Goal: Find specific page/section: Find specific page/section

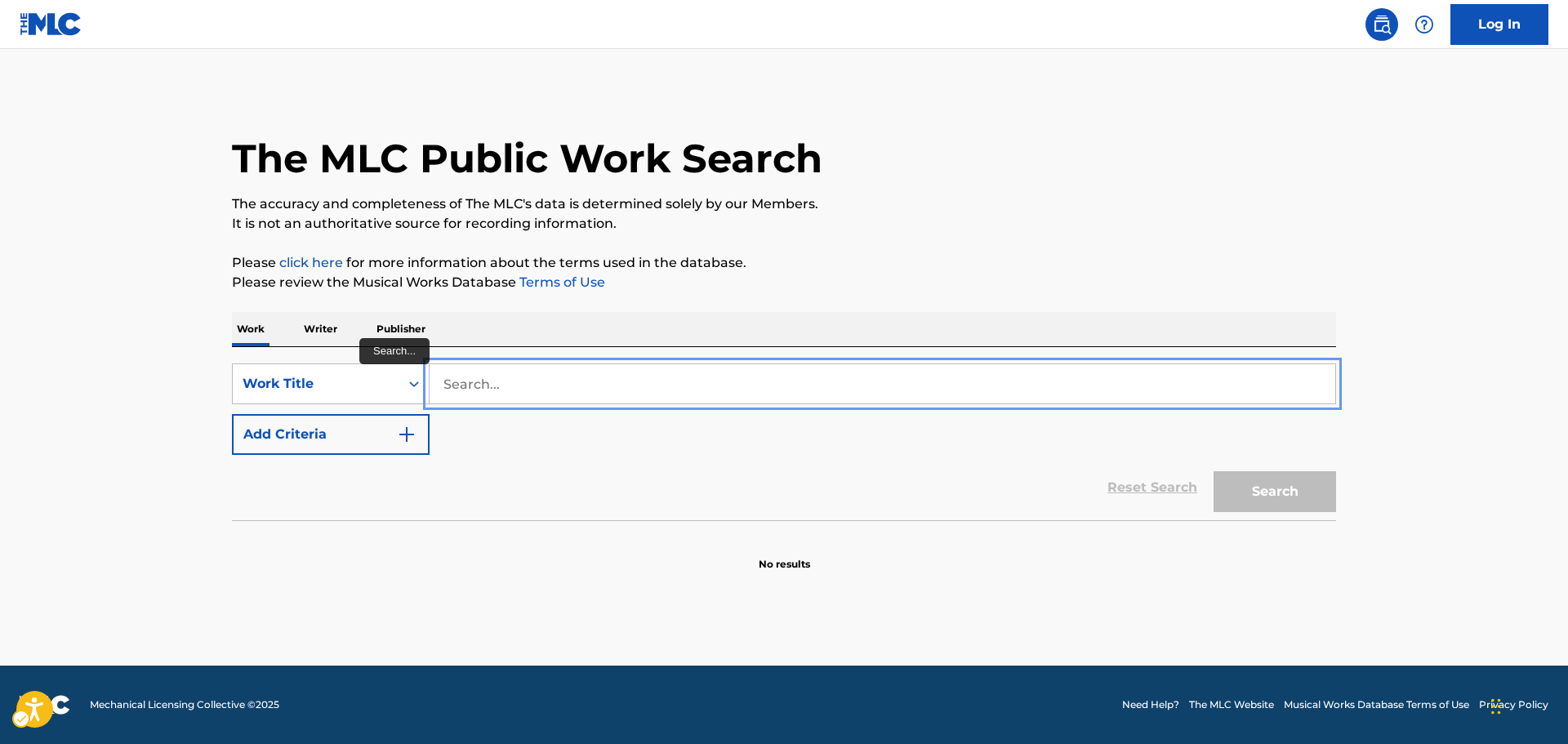
paste input "MELE KALIKIMAKA"
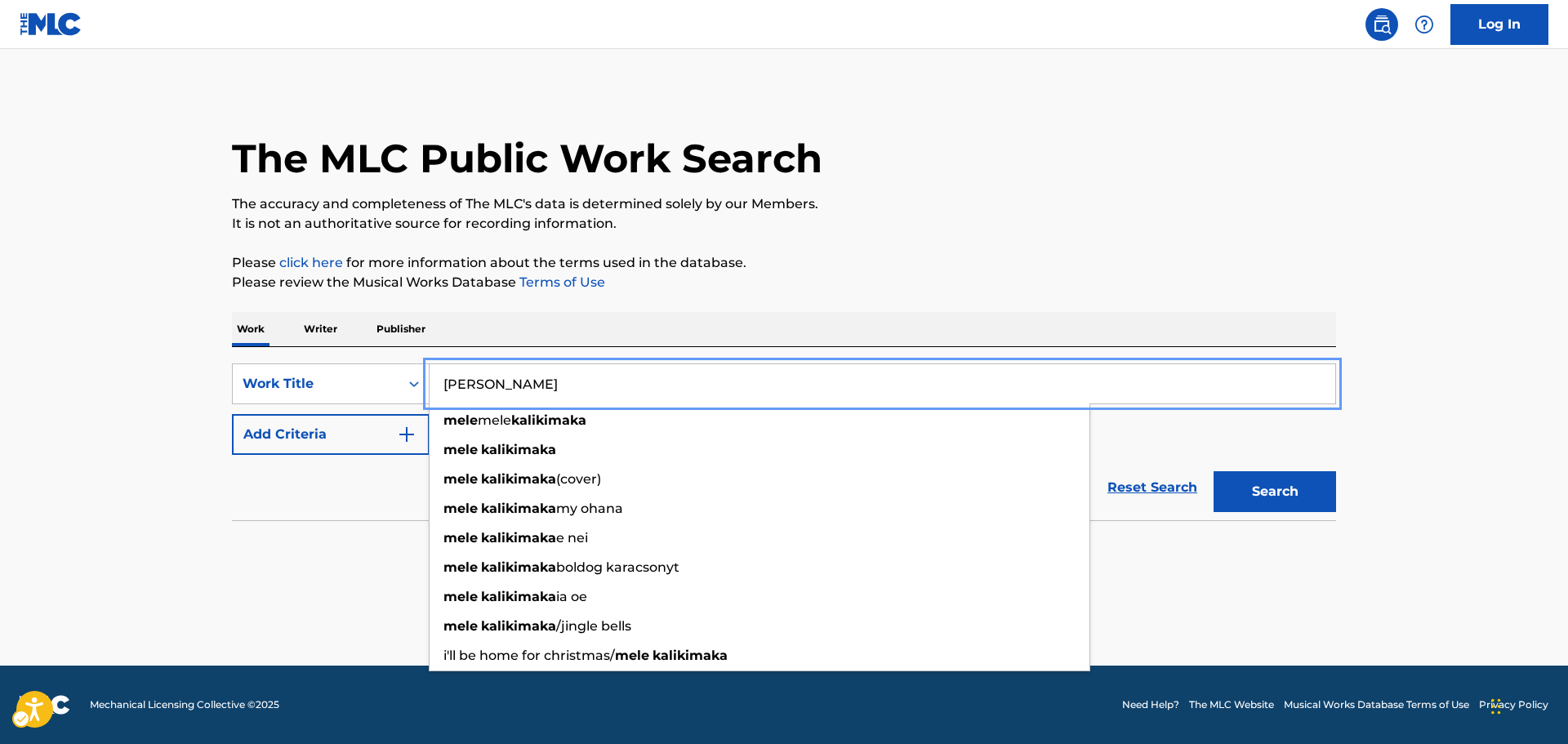
type input "MELE KALIKIMAKA"
click at [1273, 503] on button "Search" at bounding box center [1275, 491] width 122 height 40
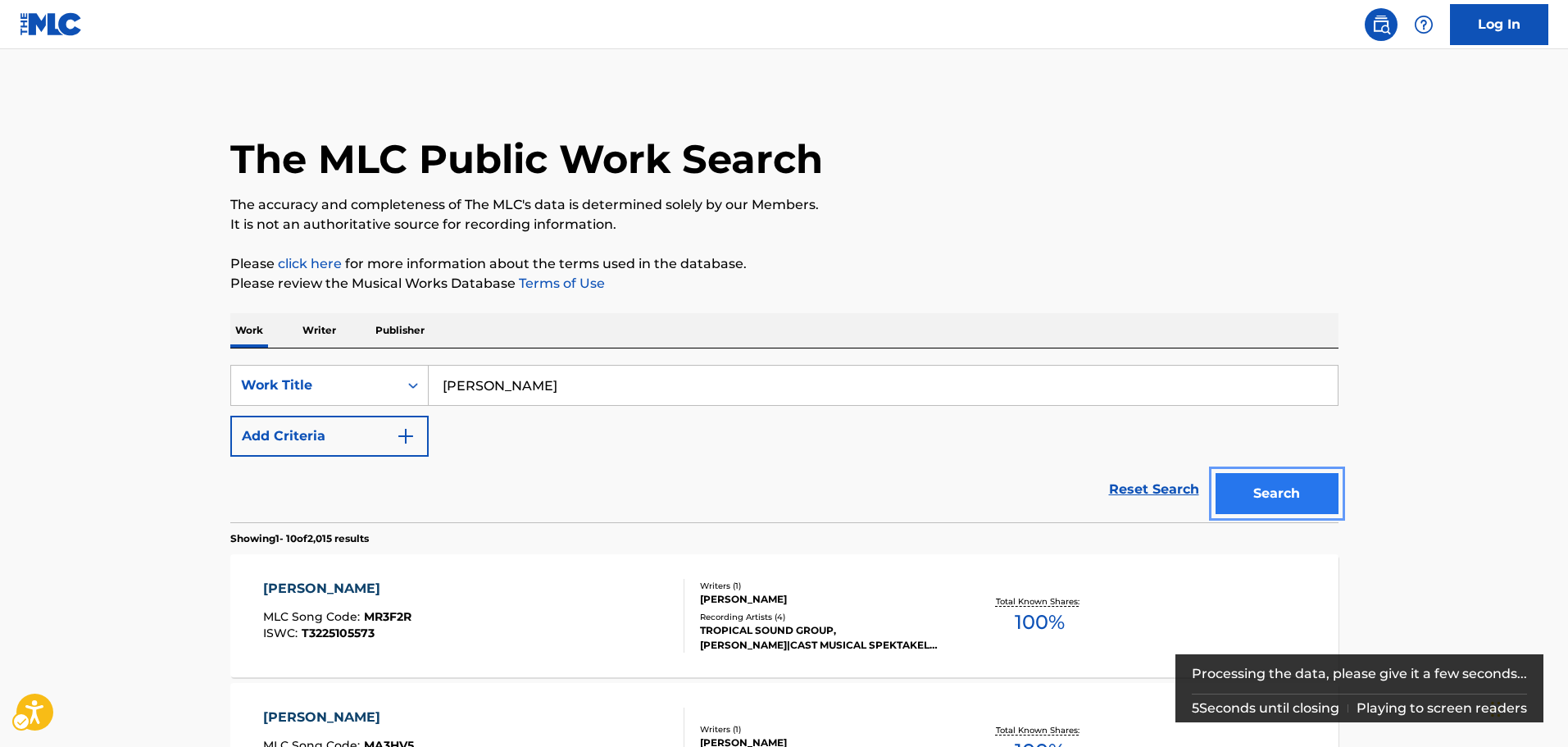
click at [1246, 491] on button "Search" at bounding box center [1277, 493] width 123 height 41
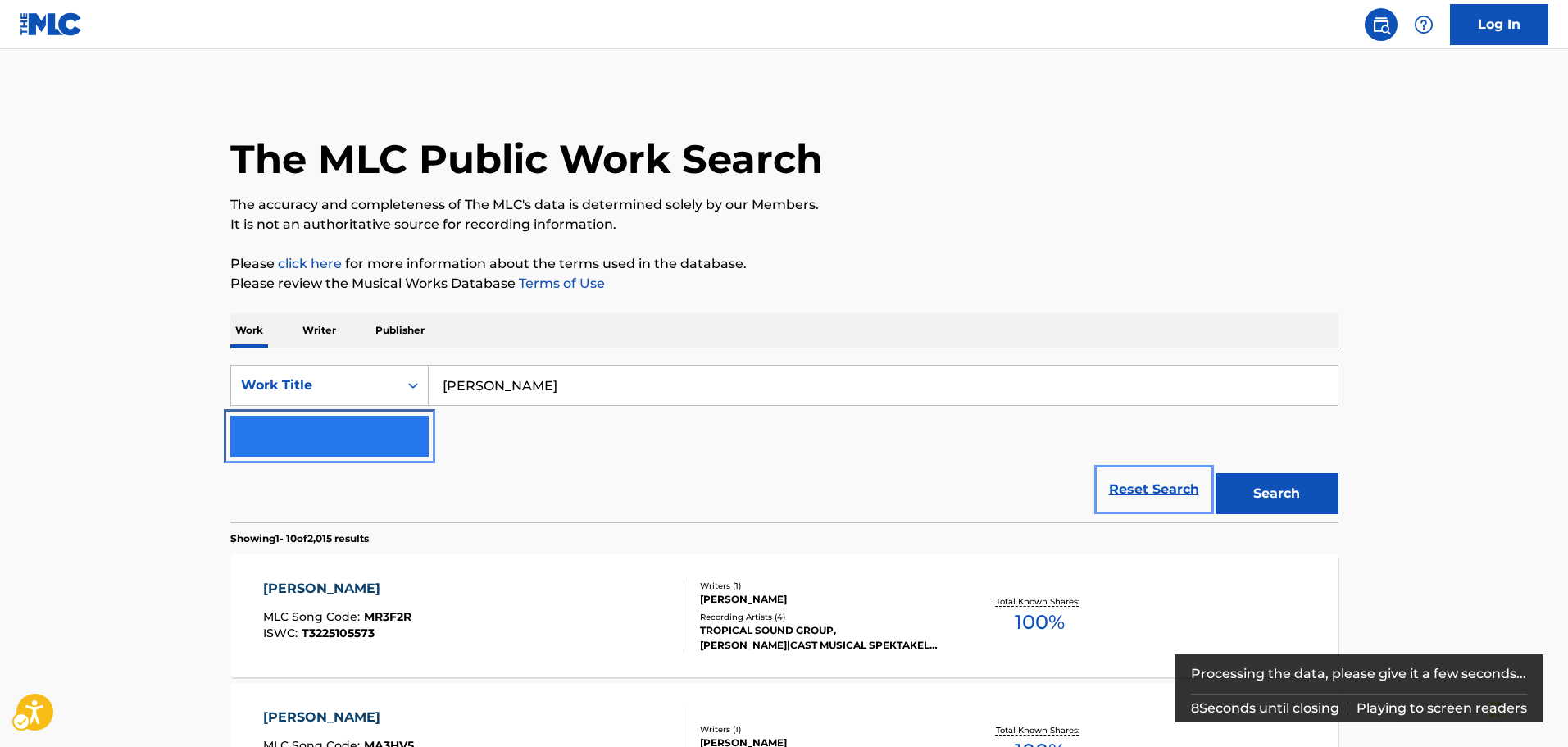
click at [408, 442] on img "Search Form" at bounding box center [405, 435] width 20 height 20
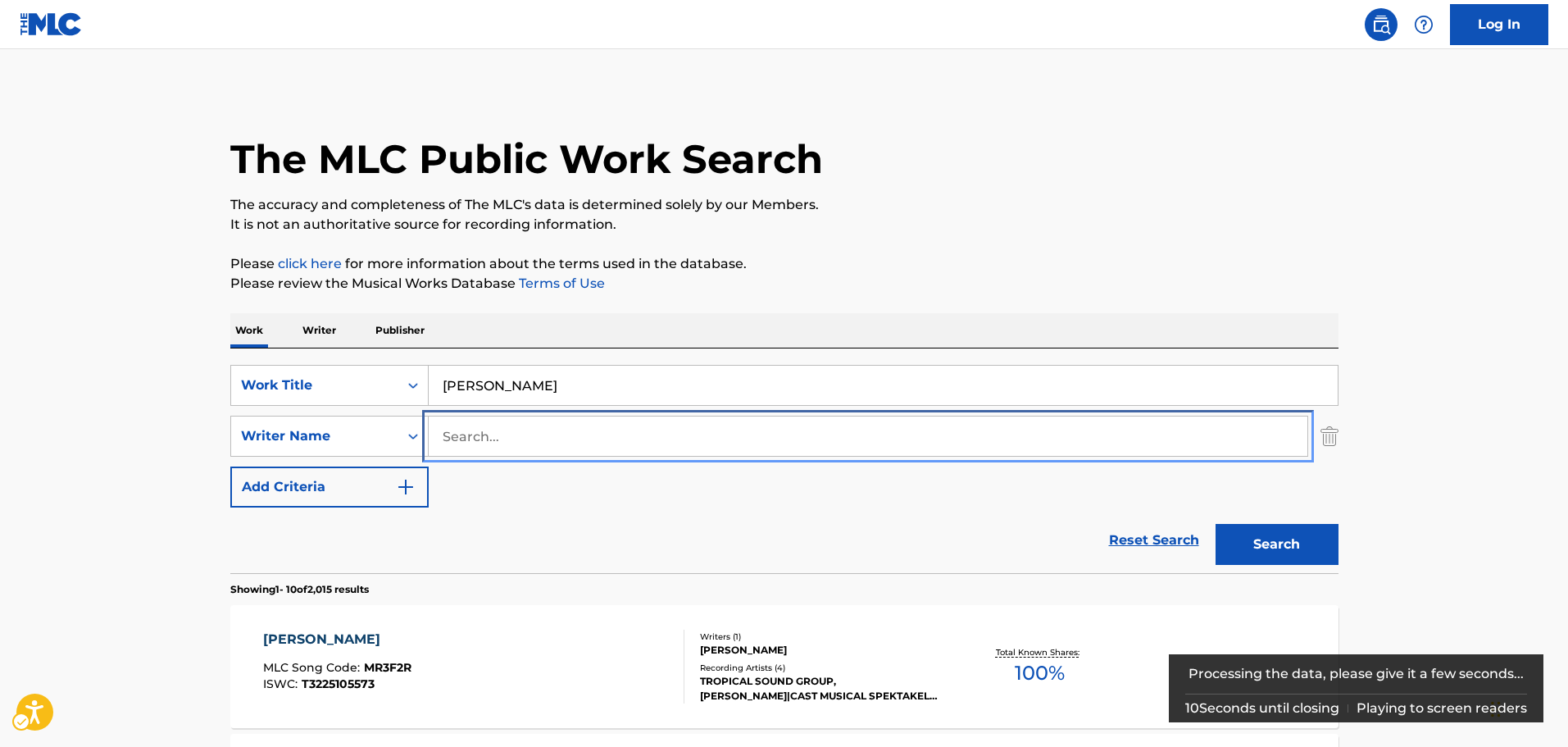
drag, startPoint x: 510, startPoint y: 427, endPoint x: 519, endPoint y: 433, distance: 10.8
click at [517, 431] on input "Search..." at bounding box center [867, 436] width 879 height 40
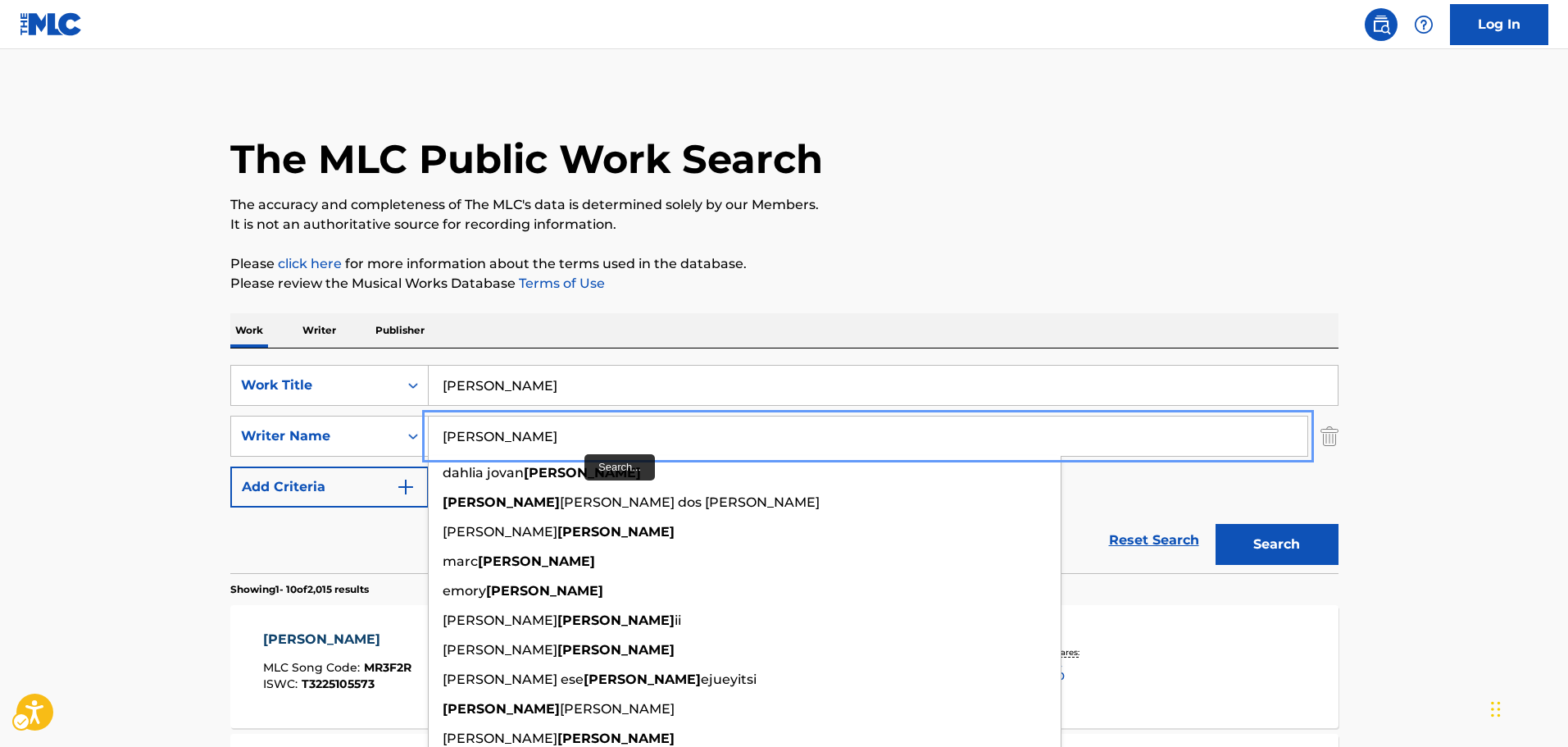
type input "anderson"
click at [231, 466] on button "Add Criteria" at bounding box center [330, 486] width 199 height 41
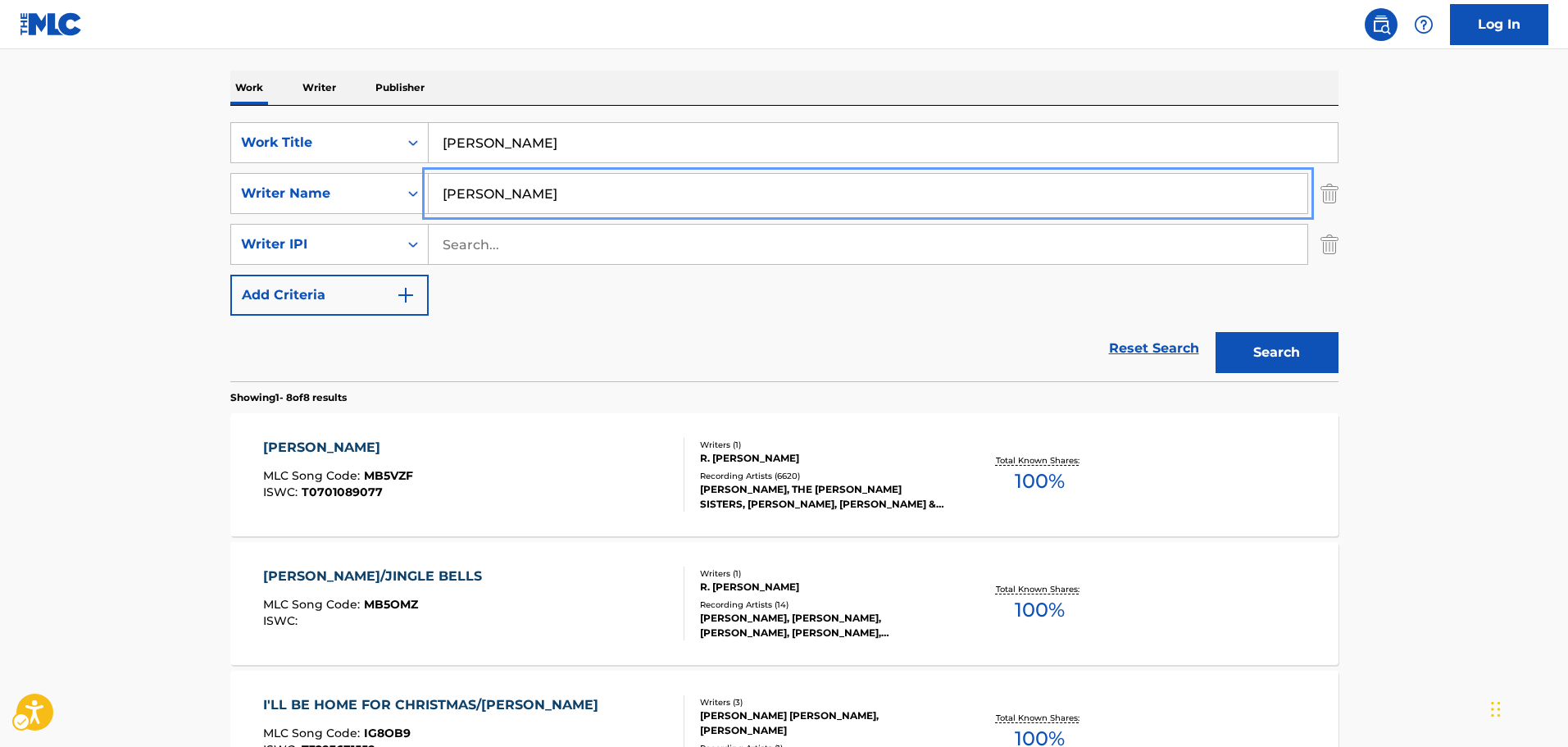
scroll to position [246, 0]
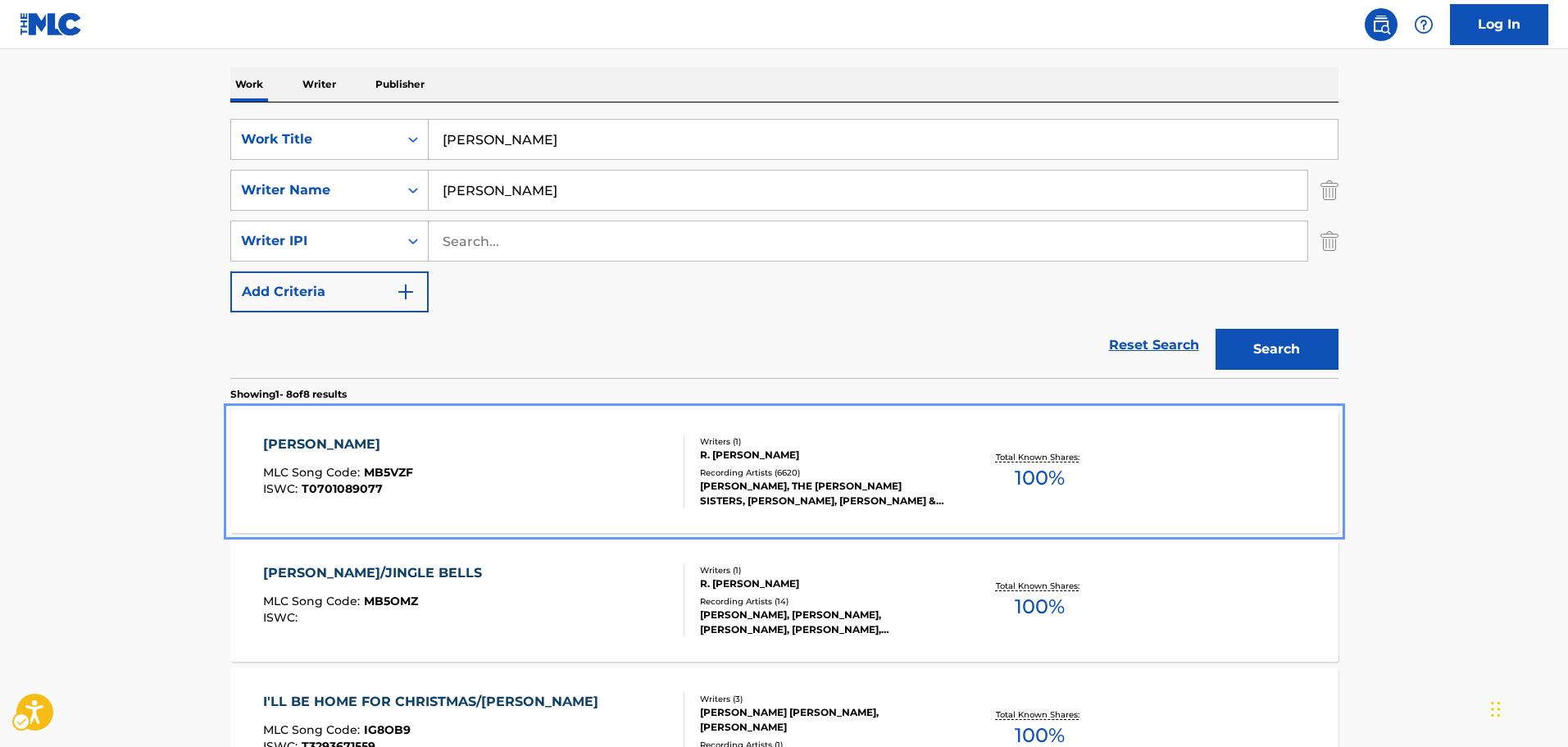
click at [380, 446] on div "MELE KALIKIMAKA" at bounding box center [339, 444] width 150 height 20
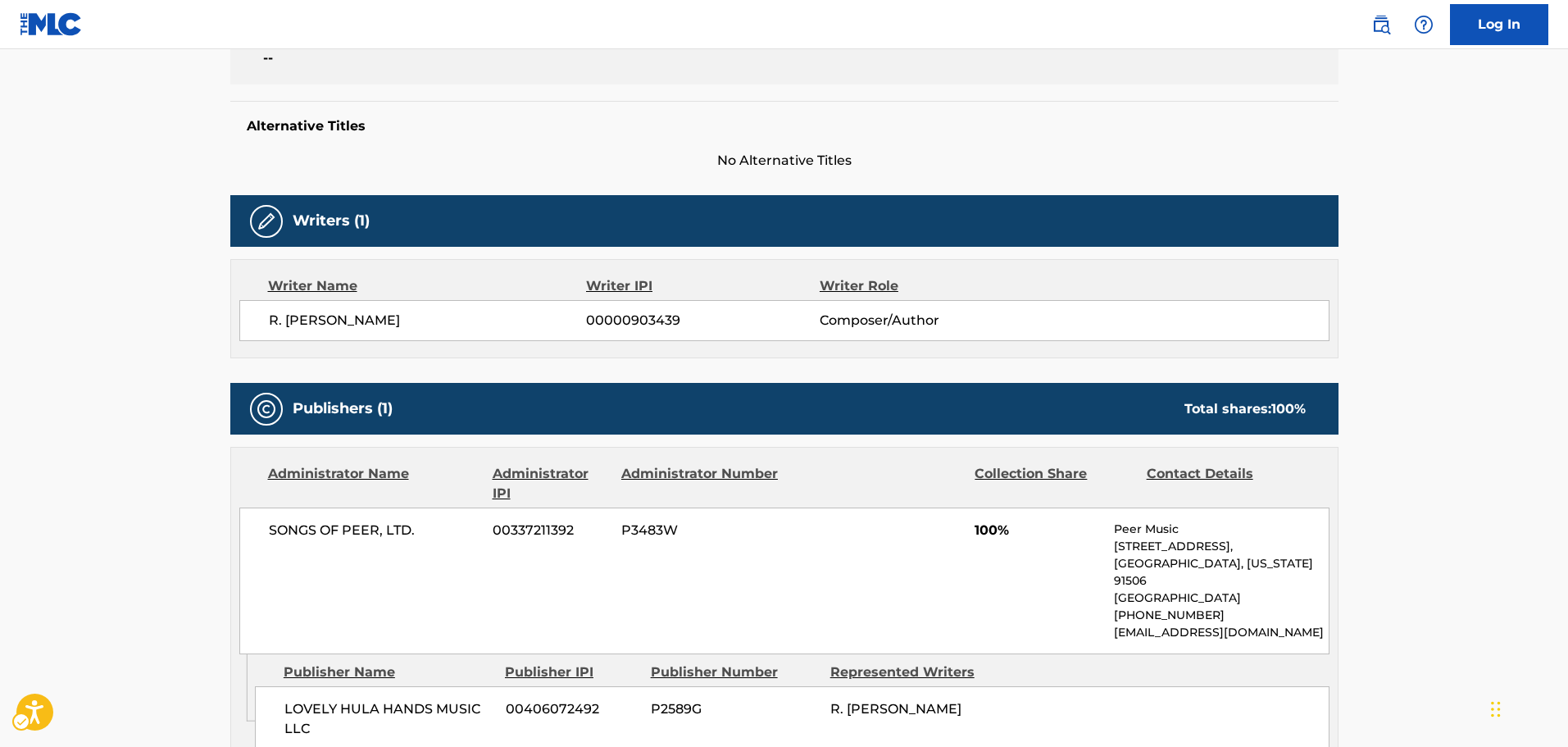
scroll to position [573, 0]
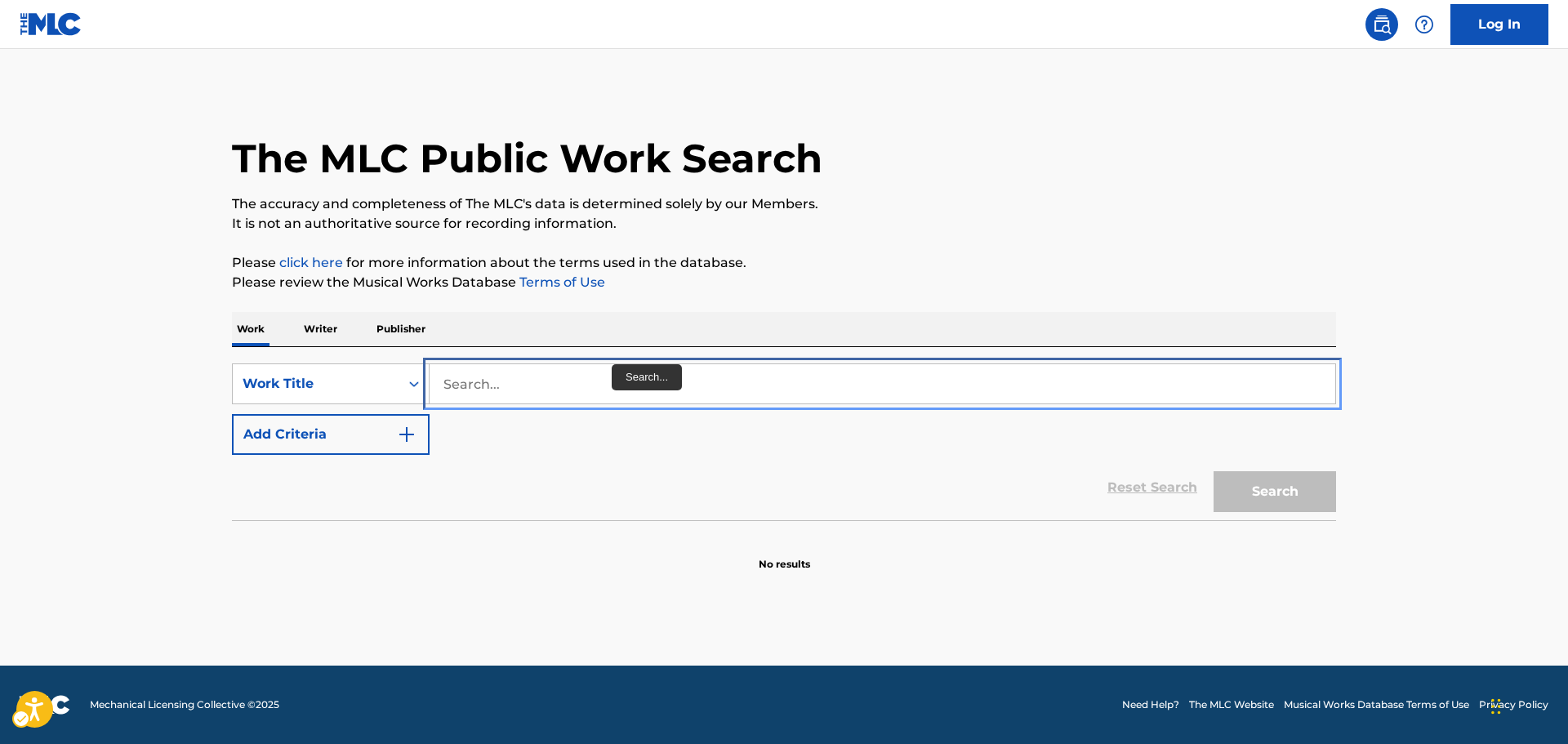
click at [531, 381] on input "Search..." at bounding box center [882, 384] width 905 height 40
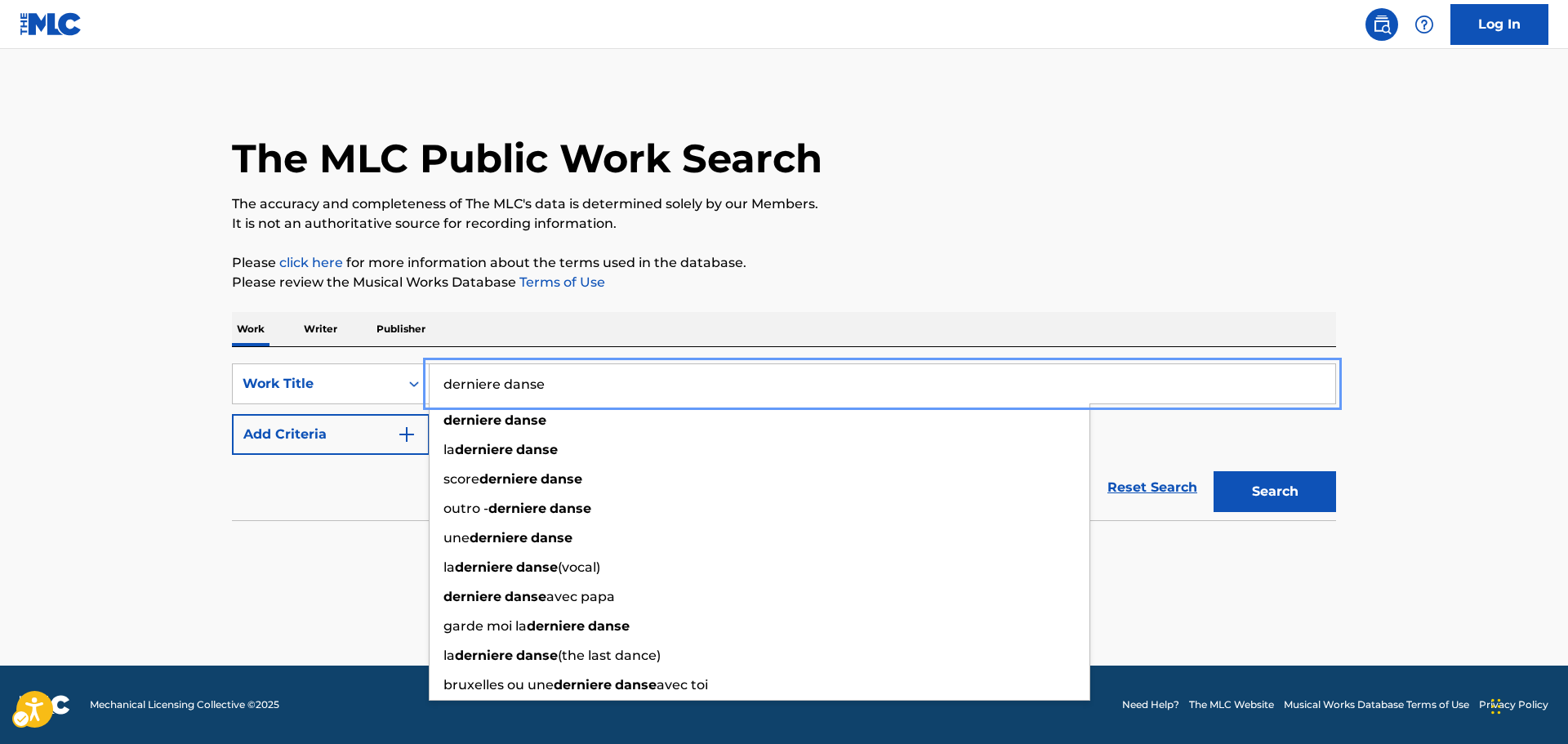
type input "derniere danse"
click at [232, 414] on button "Add Criteria" at bounding box center [331, 433] width 198 height 40
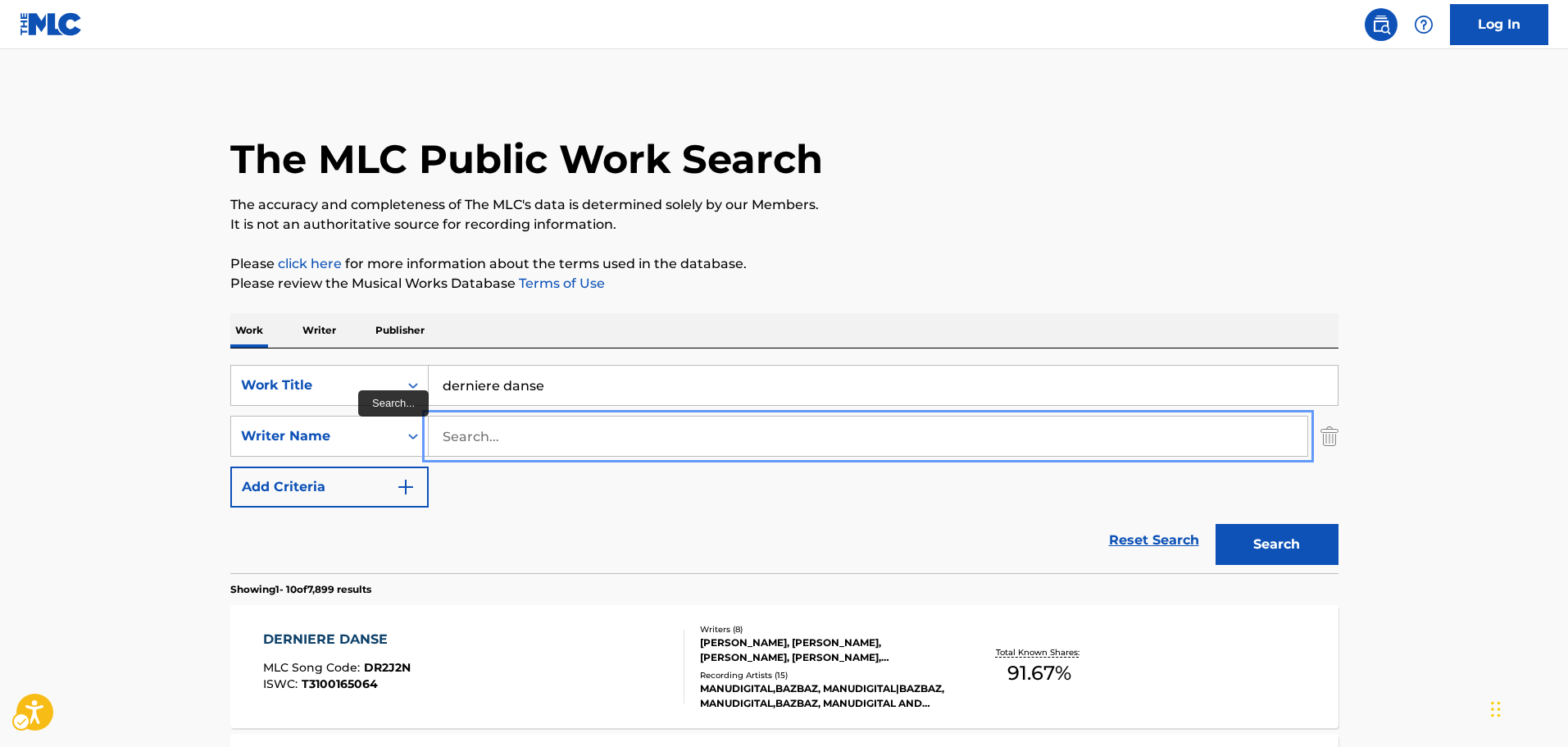
click at [460, 434] on input "Search..." at bounding box center [867, 436] width 879 height 40
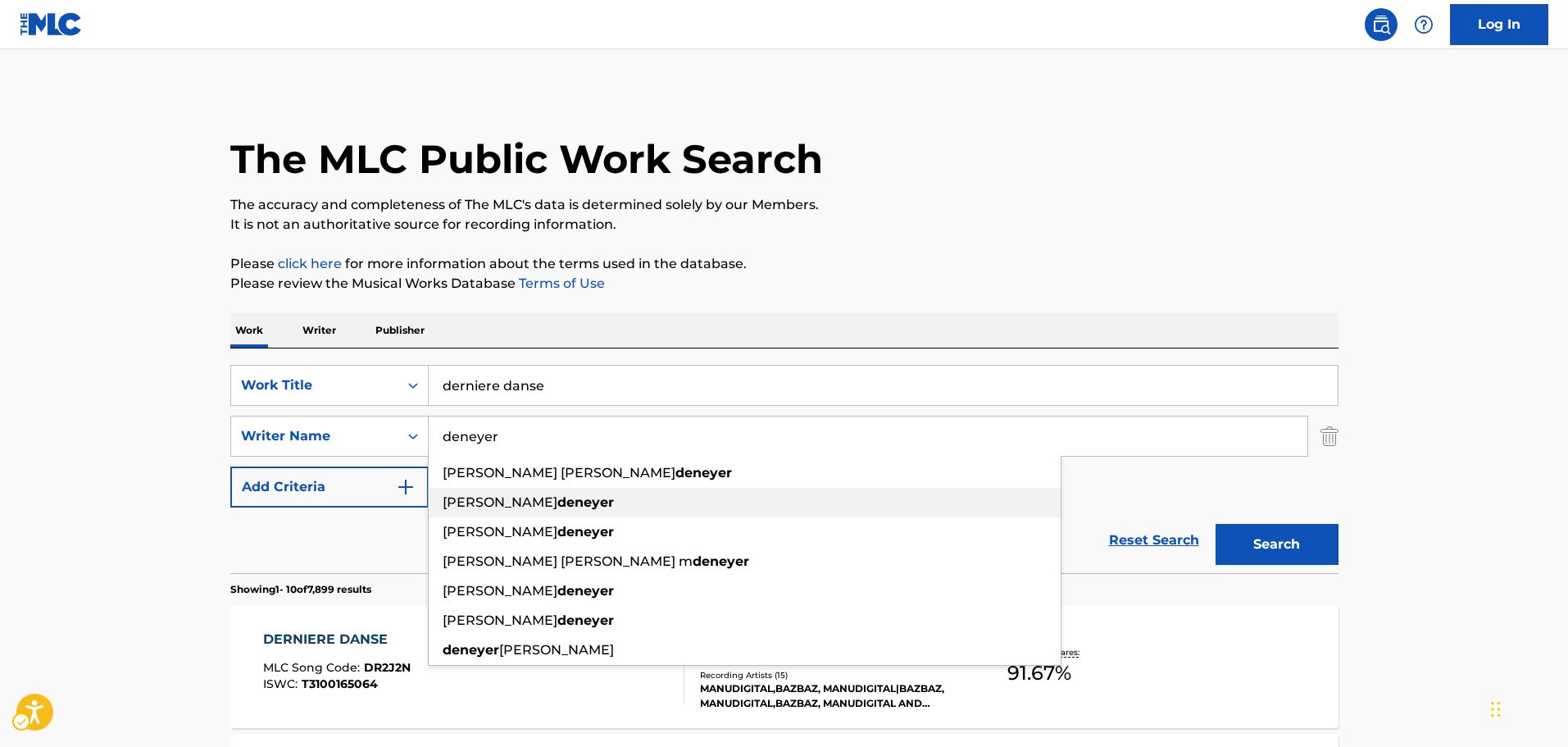
click at [486, 503] on div "karim deneyer" at bounding box center [745, 503] width 632 height 29
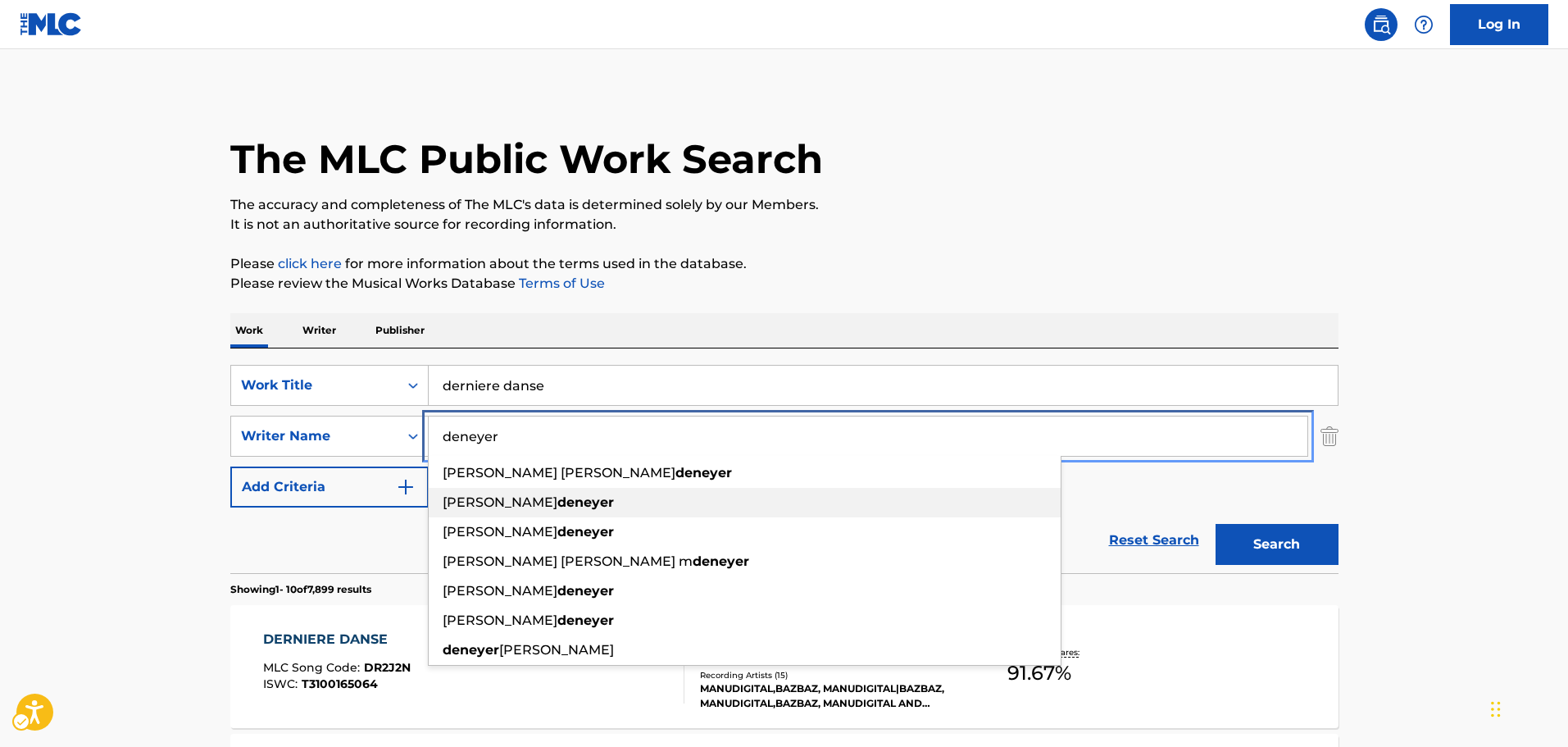
type input "karim deneyer"
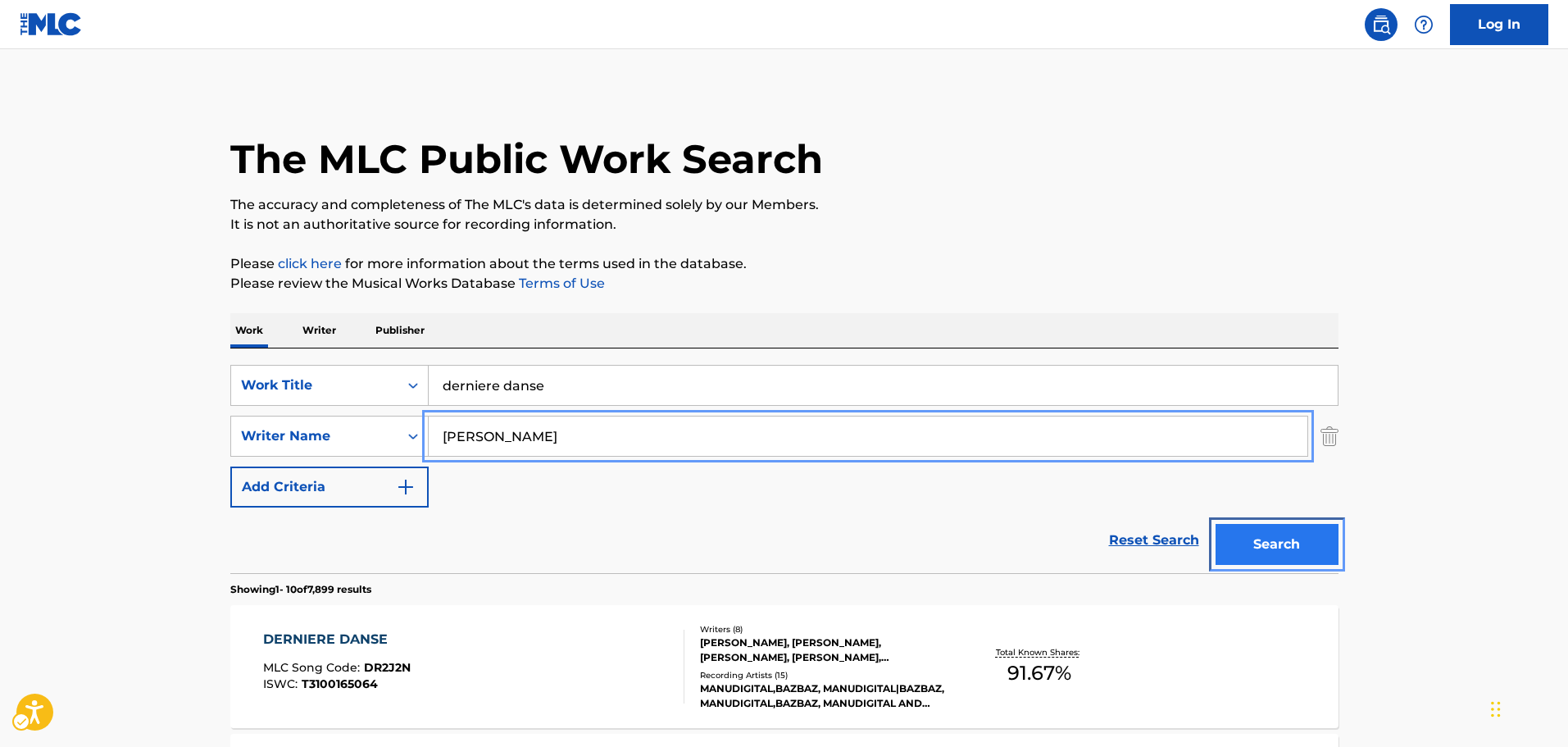
click at [1260, 543] on button "Search" at bounding box center [1277, 543] width 123 height 41
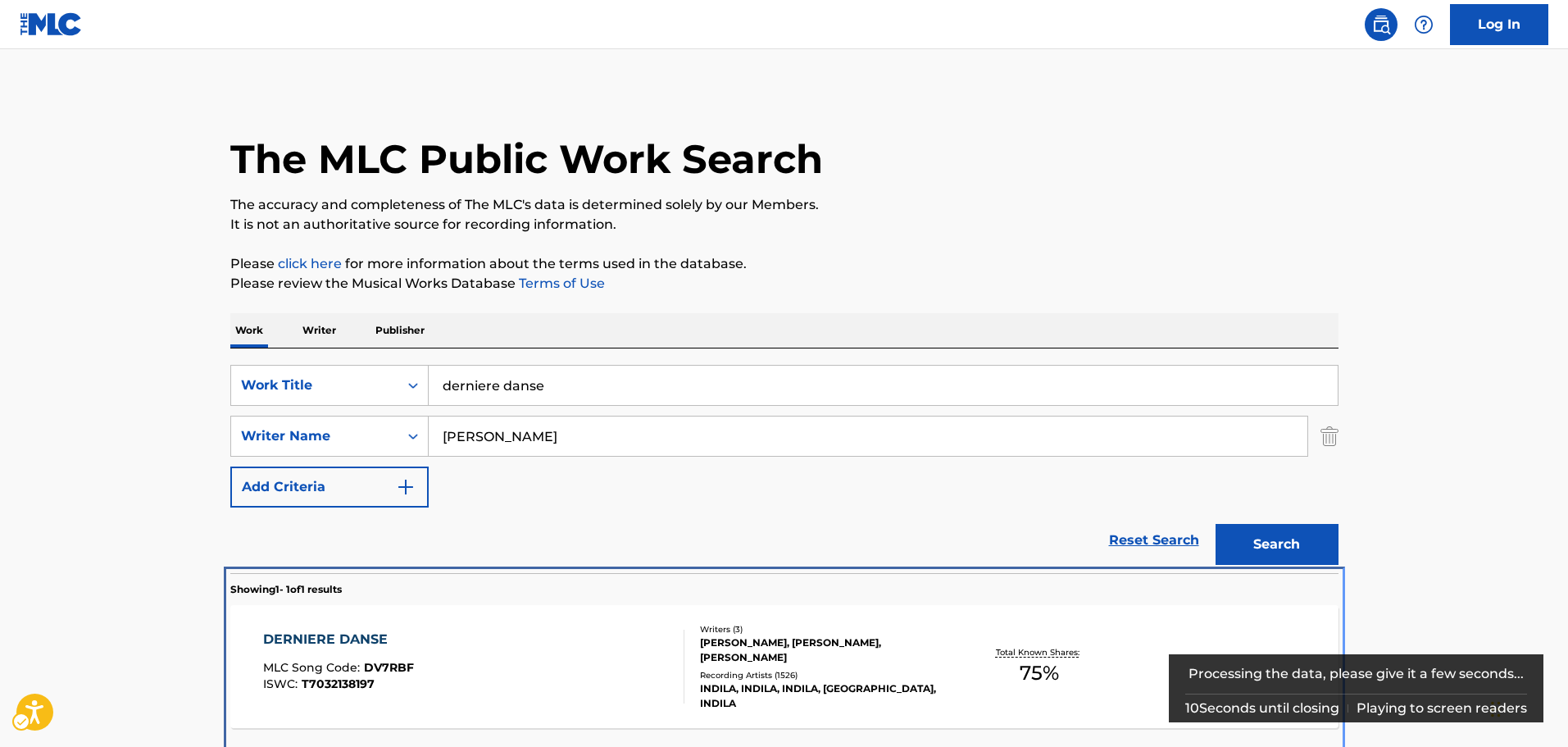
scroll to position [58, 0]
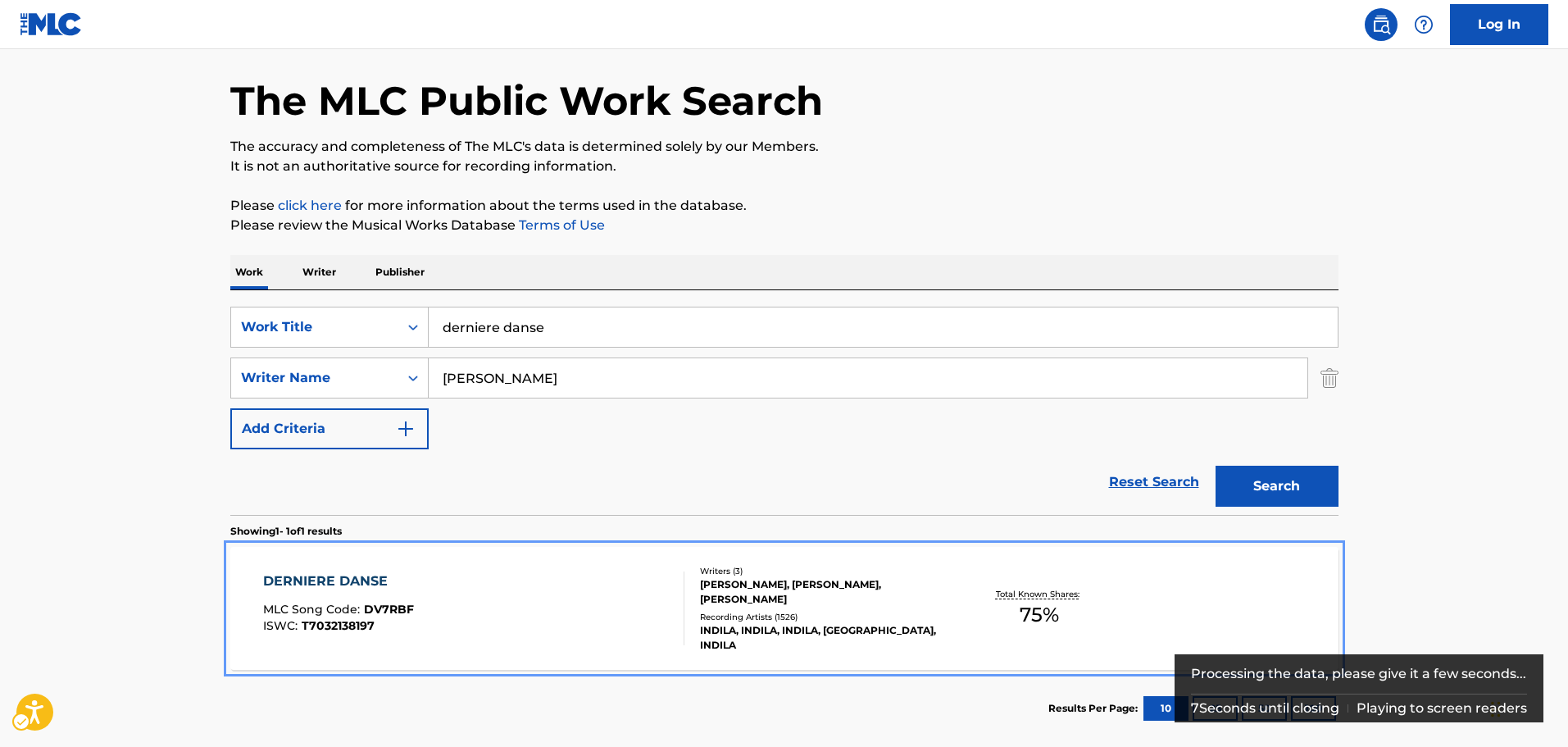
click at [344, 583] on div "DERNIERE DANSE" at bounding box center [339, 580] width 151 height 20
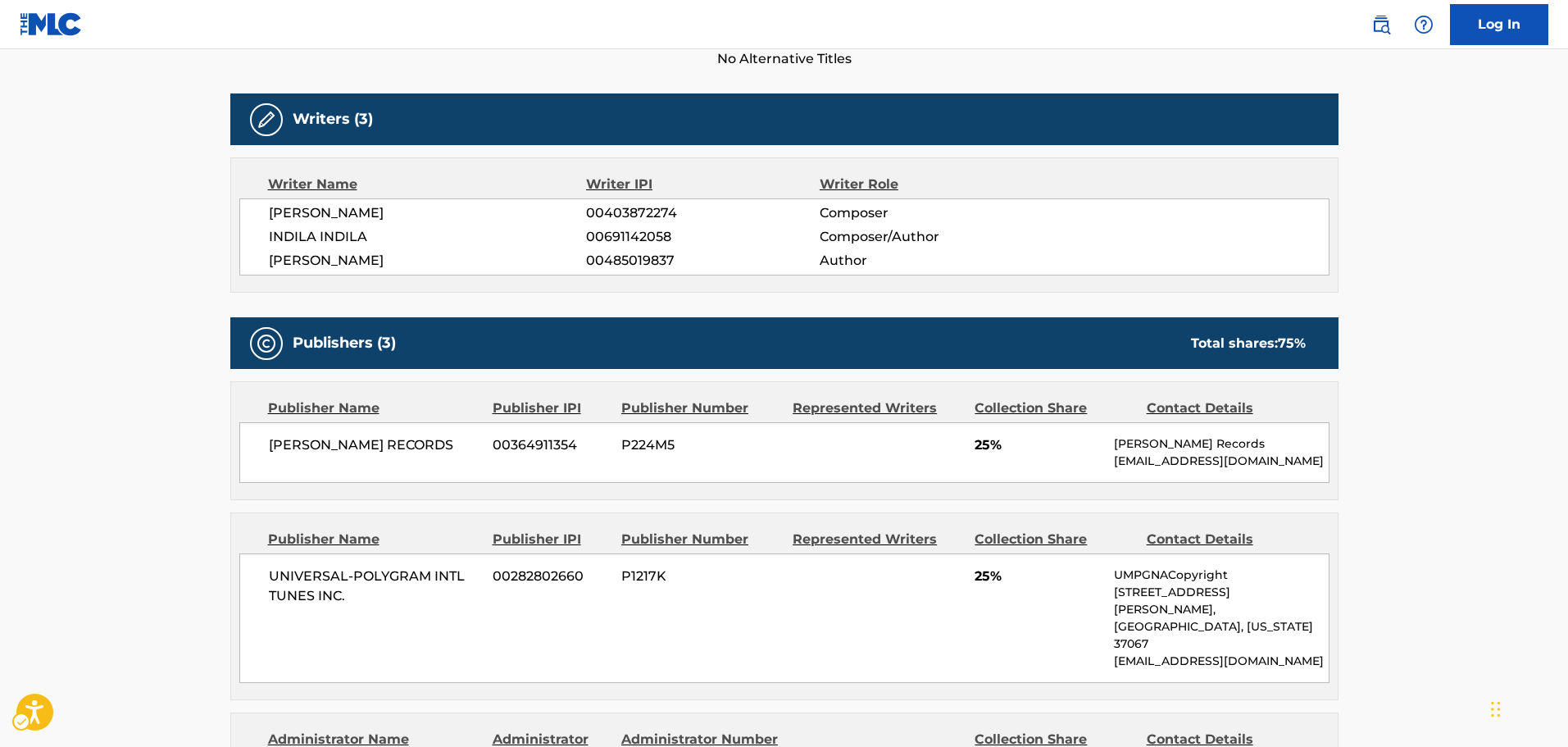
scroll to position [409, 0]
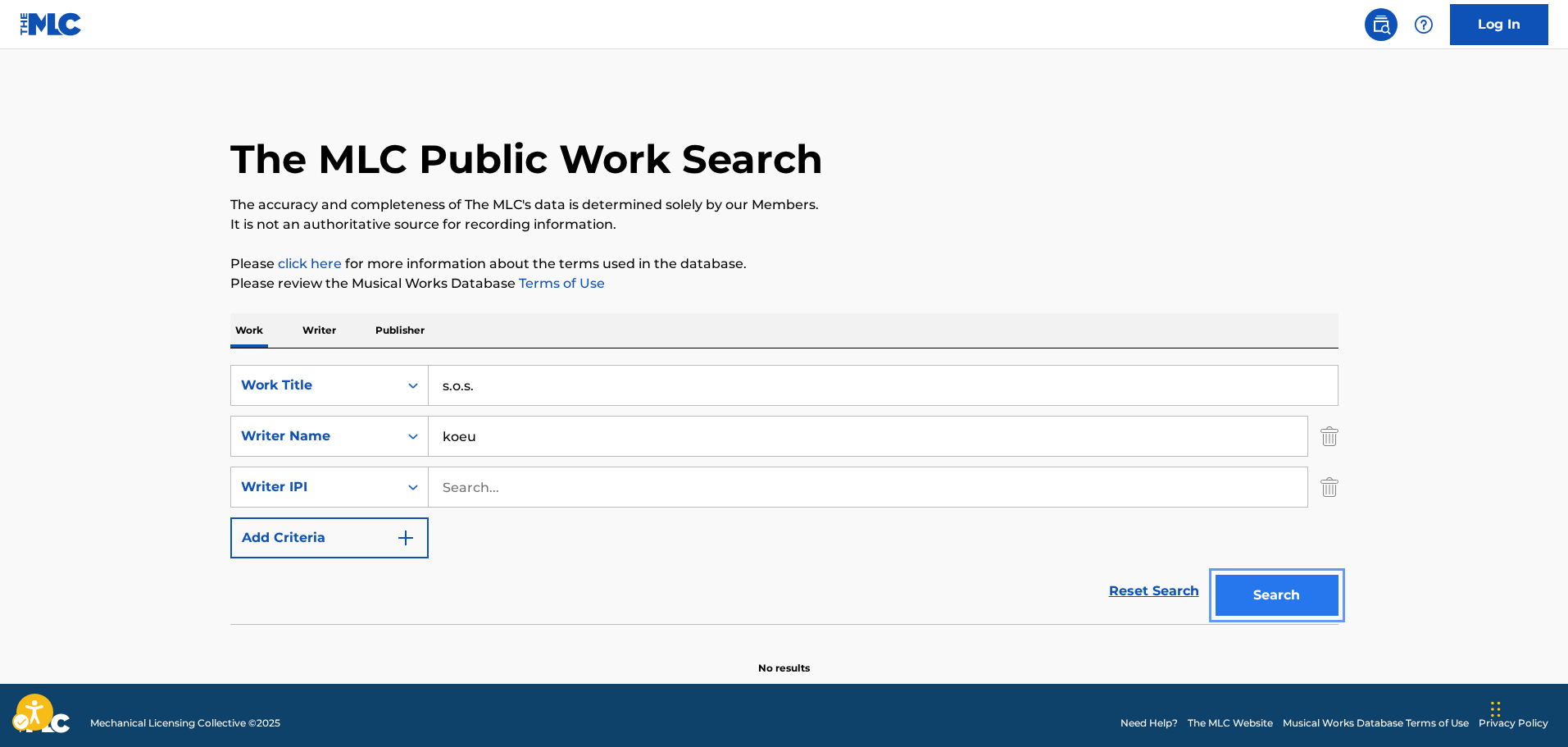
click at [1269, 590] on button "Search" at bounding box center [1277, 594] width 123 height 41
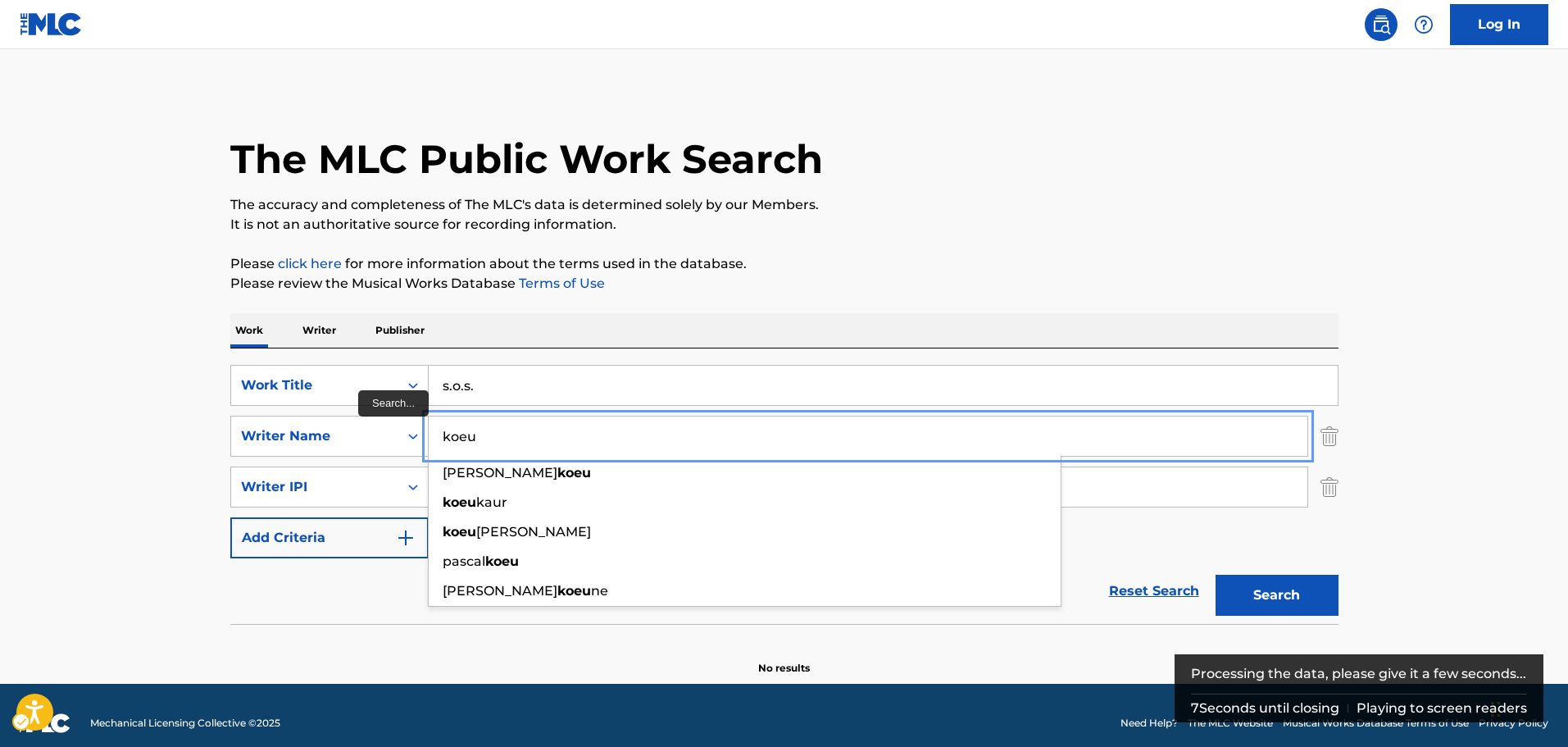
drag, startPoint x: 478, startPoint y: 439, endPoint x: 435, endPoint y: 434, distance: 43.3
click at [435, 434] on input "koeu" at bounding box center [867, 436] width 879 height 40
